Goal: Task Accomplishment & Management: Manage account settings

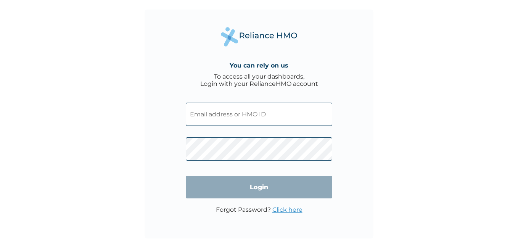
click at [254, 102] on span at bounding box center [259, 112] width 146 height 35
click at [253, 117] on input "text" at bounding box center [259, 114] width 146 height 23
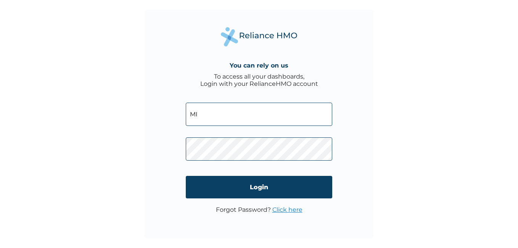
type input "M"
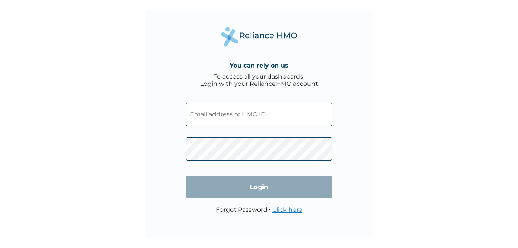
click at [255, 110] on input "text" at bounding box center [259, 114] width 146 height 23
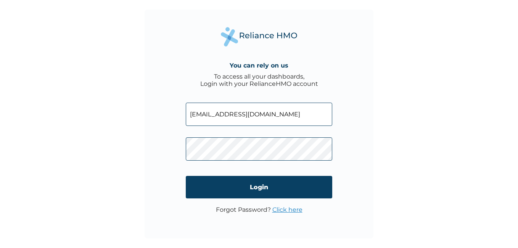
type input "[EMAIL_ADDRESS][DOMAIN_NAME]"
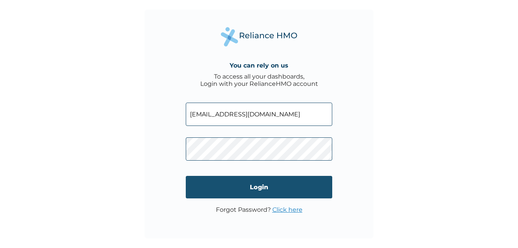
click at [249, 180] on input "Login" at bounding box center [259, 187] width 146 height 22
